Goal: Task Accomplishment & Management: Use online tool/utility

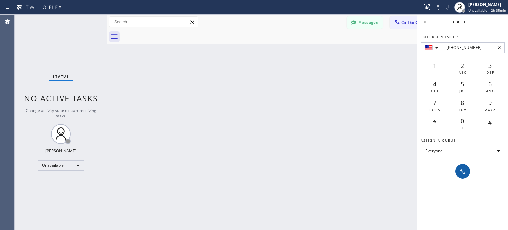
type input "[PHONE_NUMBER]"
click at [463, 167] on icon at bounding box center [463, 171] width 8 height 8
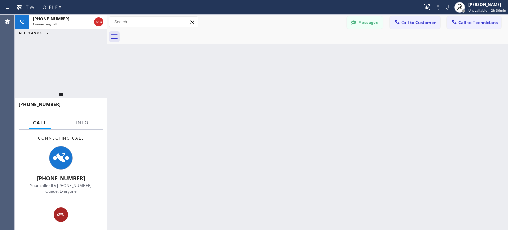
click at [60, 214] on icon at bounding box center [60, 214] width 7 height 3
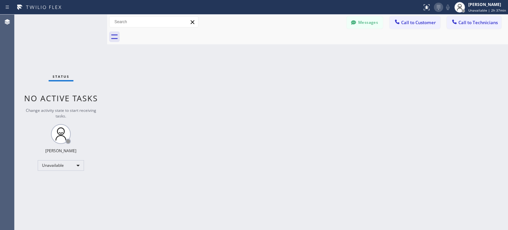
click at [440, 10] on icon at bounding box center [439, 7] width 8 height 8
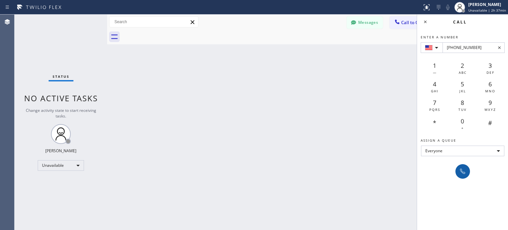
type input "[PHONE_NUMBER]"
click at [466, 167] on icon at bounding box center [463, 171] width 8 height 8
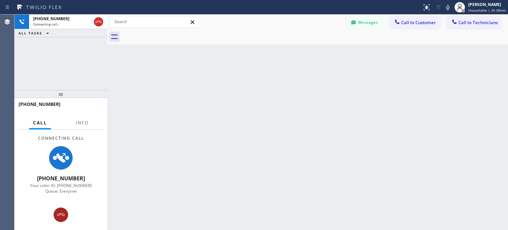
click at [60, 215] on icon at bounding box center [61, 215] width 8 height 8
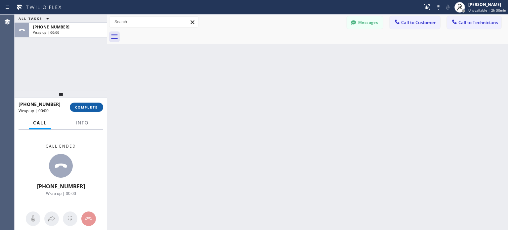
drag, startPoint x: 99, startPoint y: 109, endPoint x: 117, endPoint y: 108, distance: 18.9
click at [99, 109] on button "COMPLETE" at bounding box center [86, 107] width 33 height 9
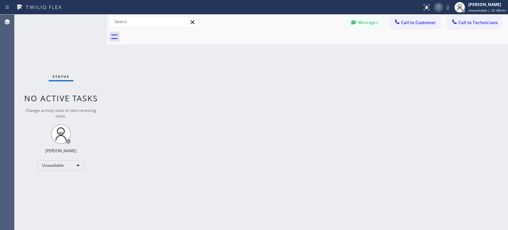
click at [438, 5] on icon at bounding box center [439, 7] width 8 height 8
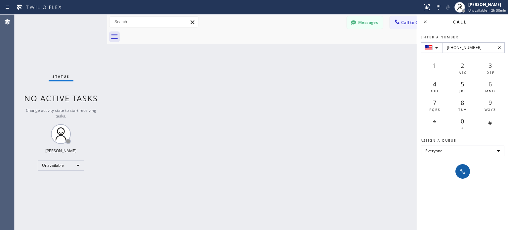
type input "[PHONE_NUMBER]"
click at [460, 168] on icon at bounding box center [463, 171] width 8 height 8
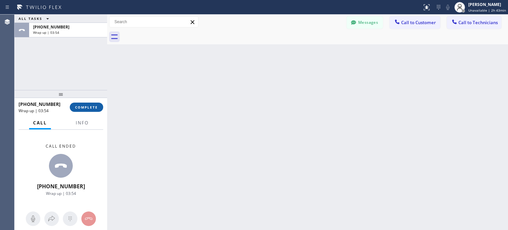
click at [95, 109] on button "COMPLETE" at bounding box center [86, 107] width 33 height 9
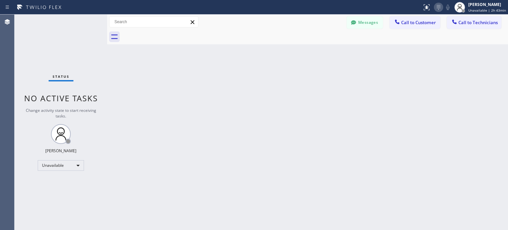
click at [440, 6] on icon at bounding box center [438, 7] width 3 height 5
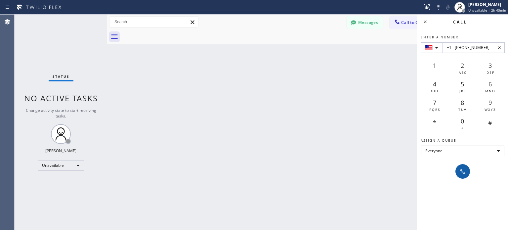
type input "+1 [PHONE_NUMBER]"
click at [464, 173] on icon at bounding box center [462, 171] width 5 height 5
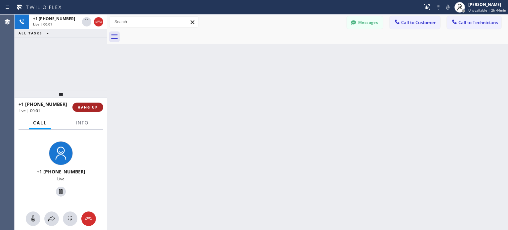
click at [93, 109] on button "HANG UP" at bounding box center [87, 107] width 31 height 9
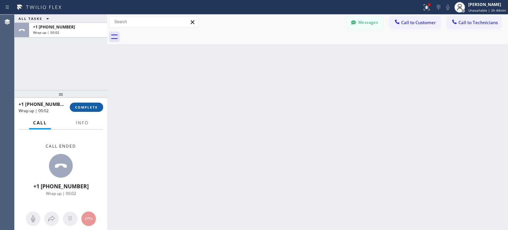
click at [80, 106] on span "COMPLETE" at bounding box center [86, 107] width 23 height 5
